Goal: Information Seeking & Learning: Learn about a topic

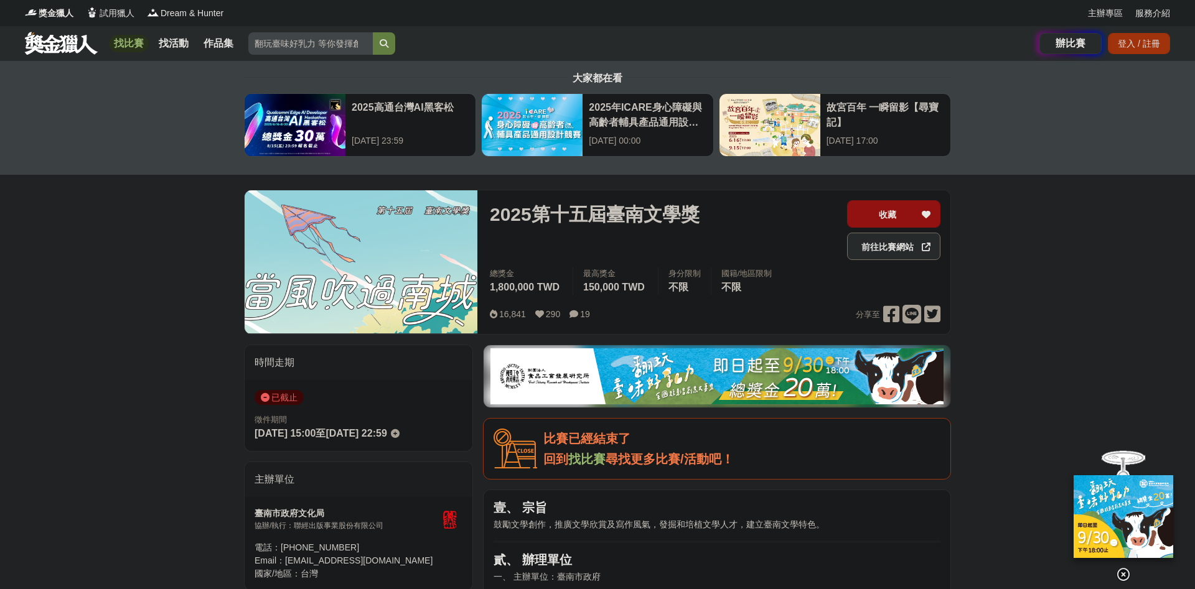
click at [54, 44] on link at bounding box center [61, 43] width 75 height 24
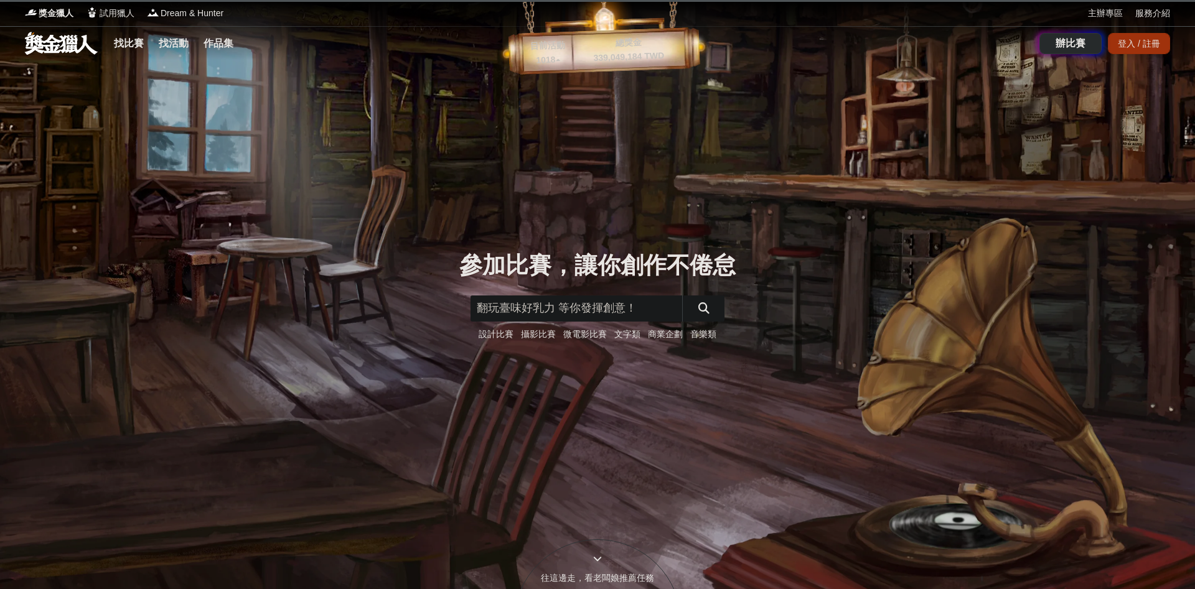
click at [624, 338] on link "文字類" at bounding box center [627, 334] width 26 height 10
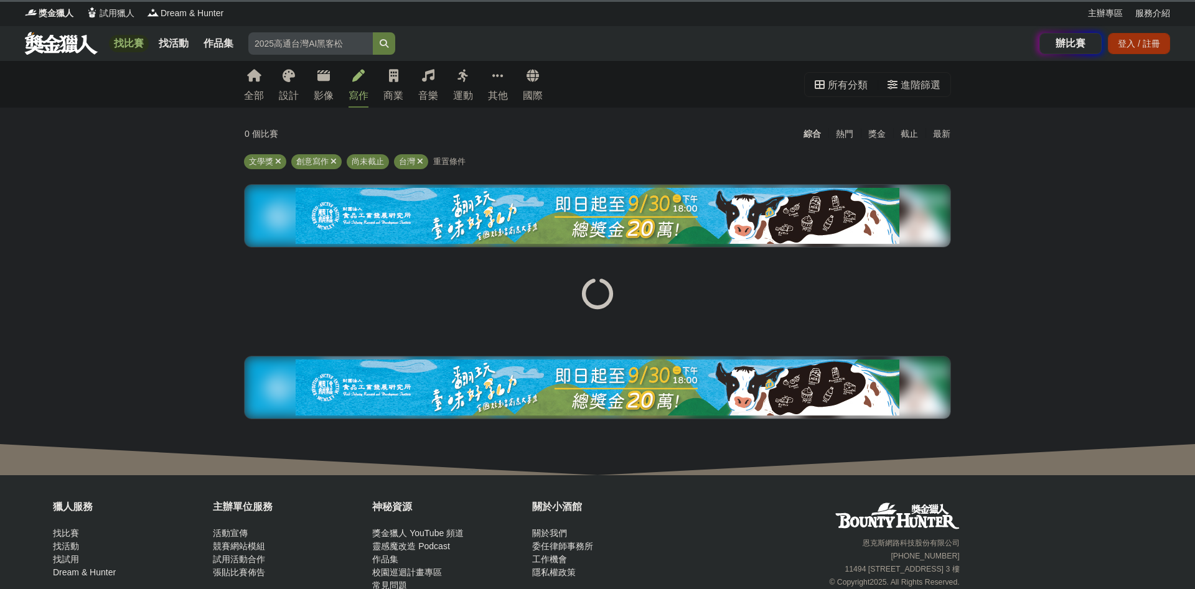
scroll to position [60, 0]
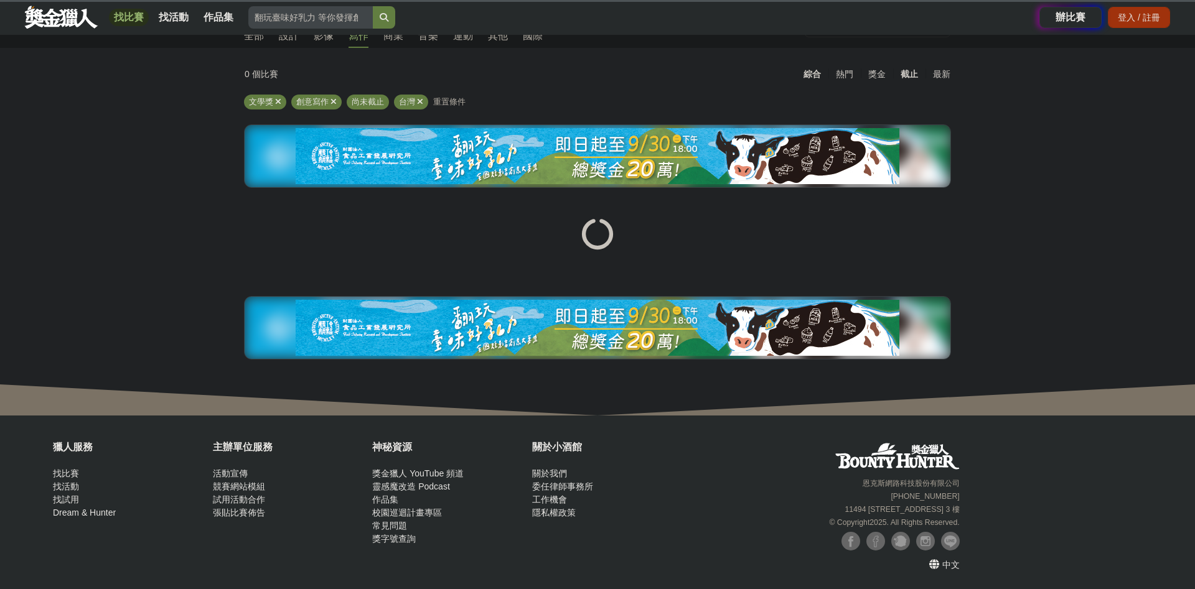
click at [908, 74] on div "截止" at bounding box center [909, 74] width 32 height 22
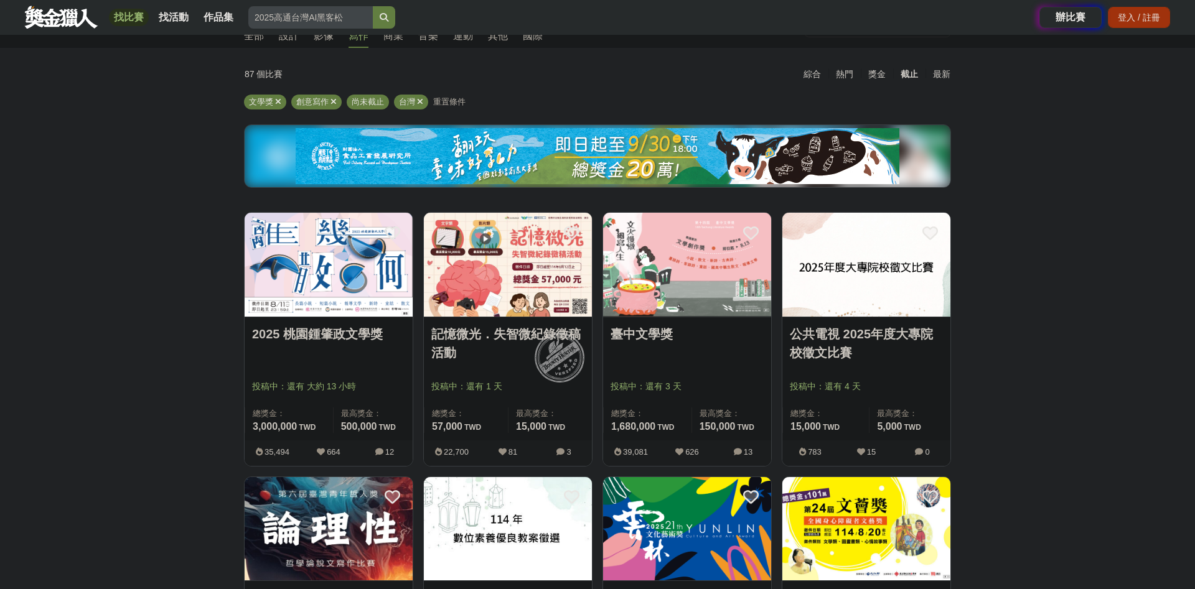
click at [367, 329] on link "2025 桃園鍾肇政文學獎" at bounding box center [328, 334] width 153 height 19
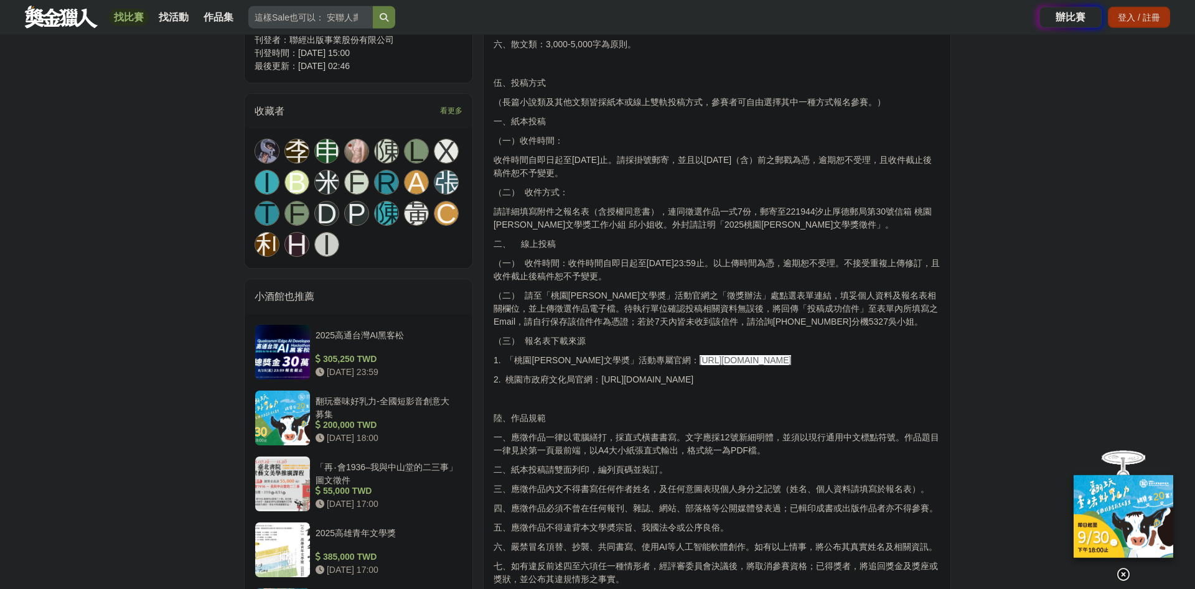
scroll to position [807, 0]
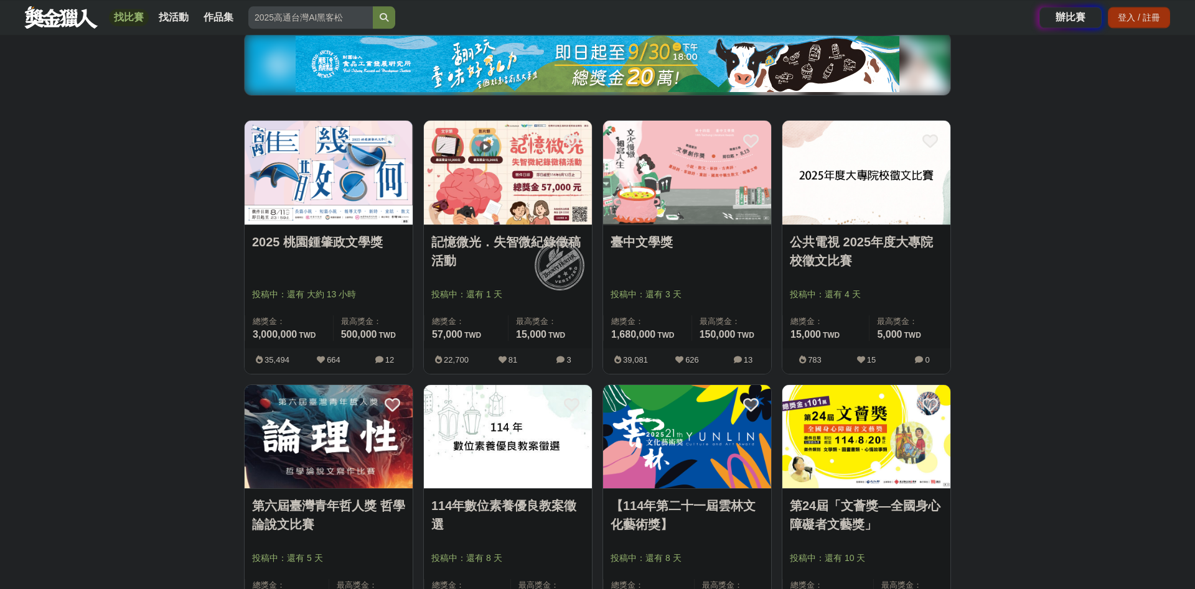
scroll to position [128, 0]
